Goal: Information Seeking & Learning: Find specific fact

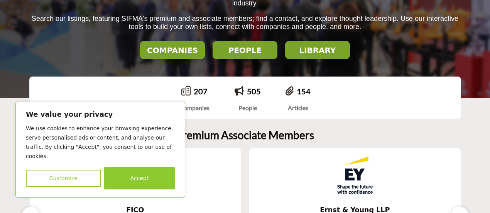
scroll to position [77, 0]
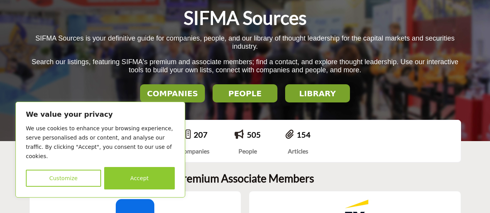
click at [159, 183] on button "Accept" at bounding box center [139, 178] width 71 height 22
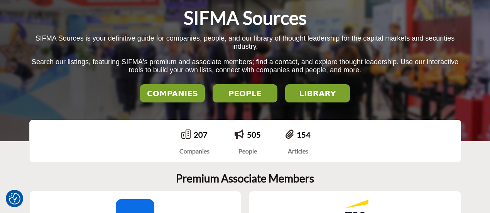
click at [186, 95] on h2 "COMPANIES" at bounding box center [172, 93] width 60 height 9
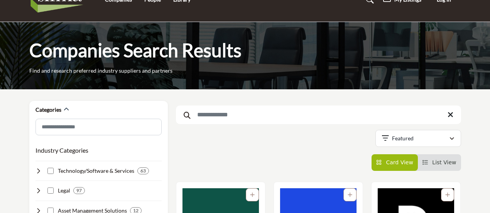
scroll to position [39, 0]
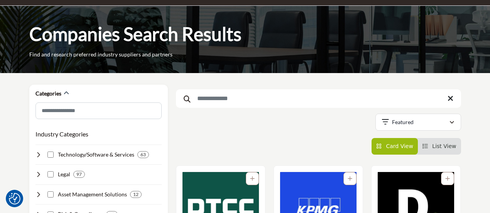
click at [233, 100] on input "Search Keyword" at bounding box center [318, 98] width 285 height 19
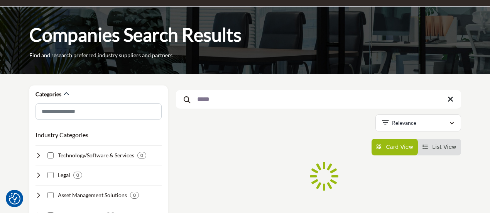
scroll to position [7, 0]
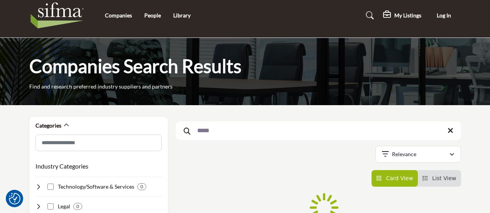
type input "*****"
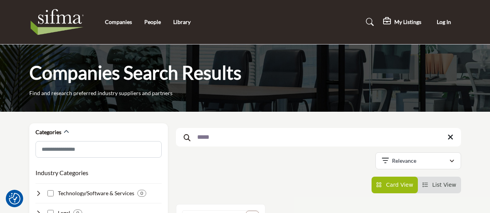
scroll to position [193, 0]
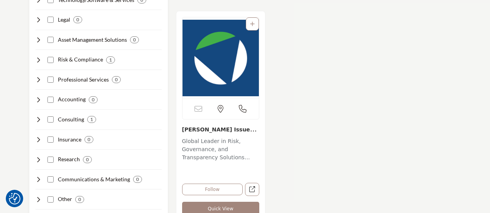
click at [234, 76] on img "Open Listing in new tab" at bounding box center [220, 57] width 76 height 81
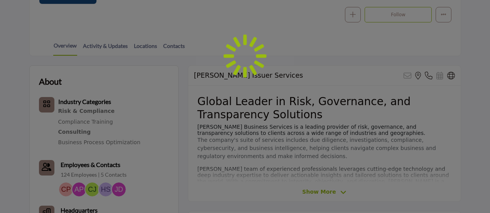
scroll to position [162, 0]
